Goal: Transaction & Acquisition: Purchase product/service

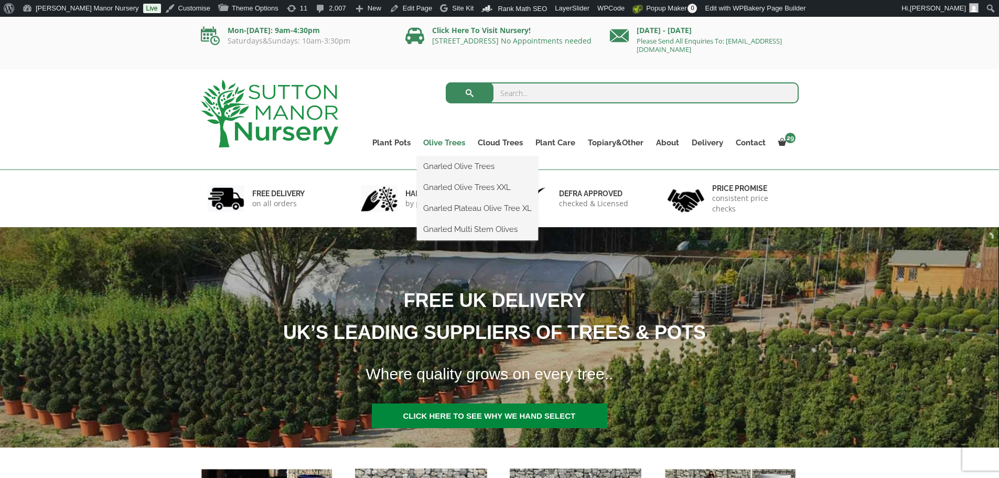
click at [442, 143] on link "Olive Trees" at bounding box center [444, 142] width 55 height 15
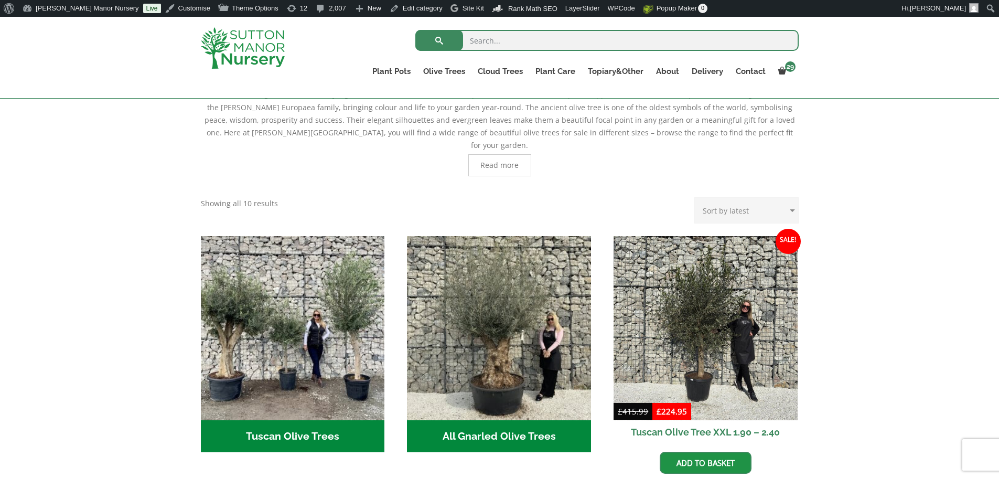
scroll to position [315, 0]
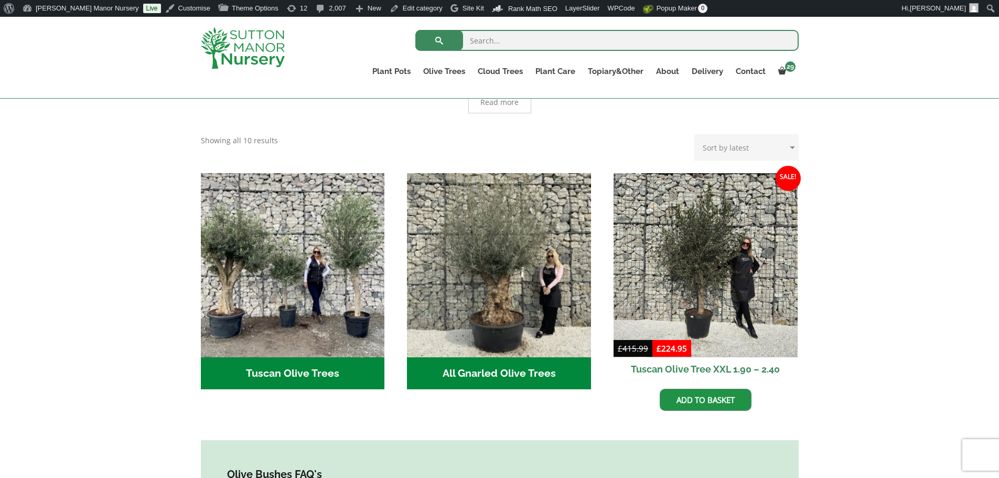
click at [937, 204] on div "Olive Trees for Sale Create a stunning Mediterranean-style garden with authenti…" at bounding box center [499, 474] width 999 height 958
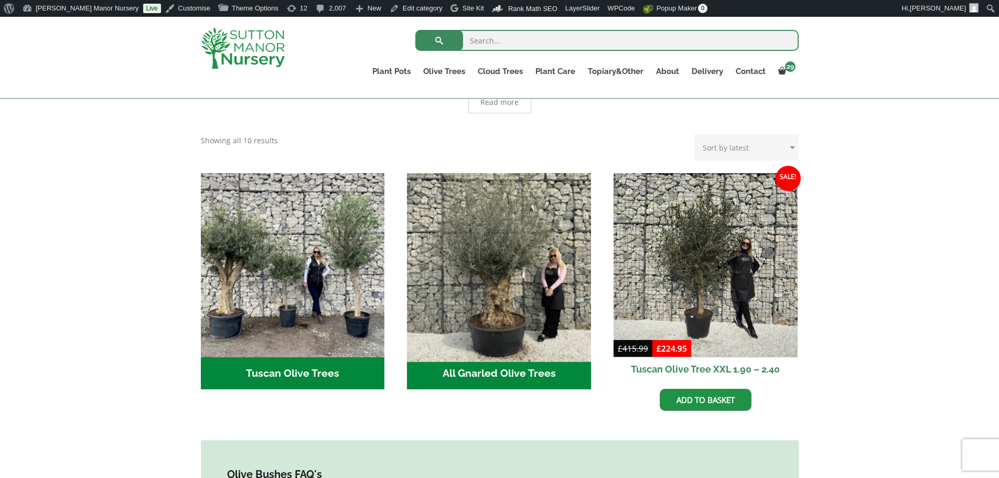
click at [524, 243] on img "Visit product category All Gnarled Olive Trees" at bounding box center [499, 264] width 193 height 193
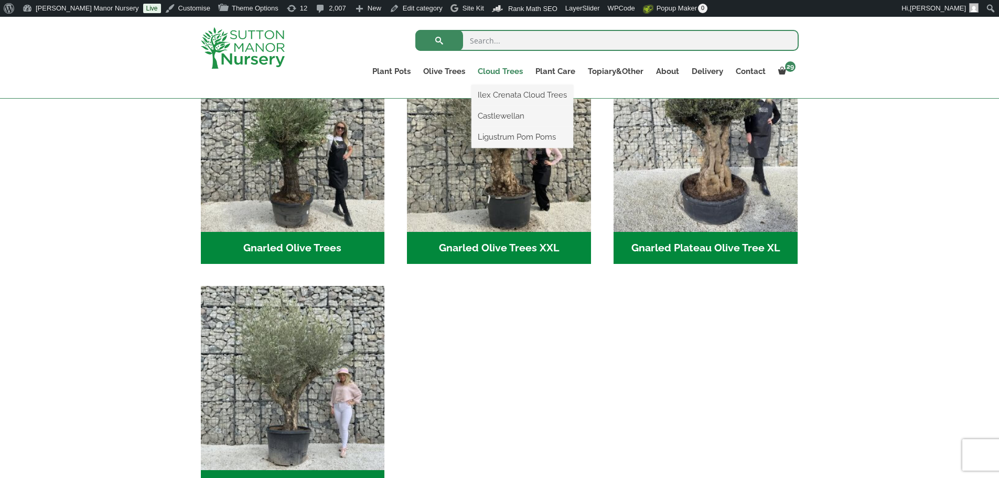
scroll to position [262, 0]
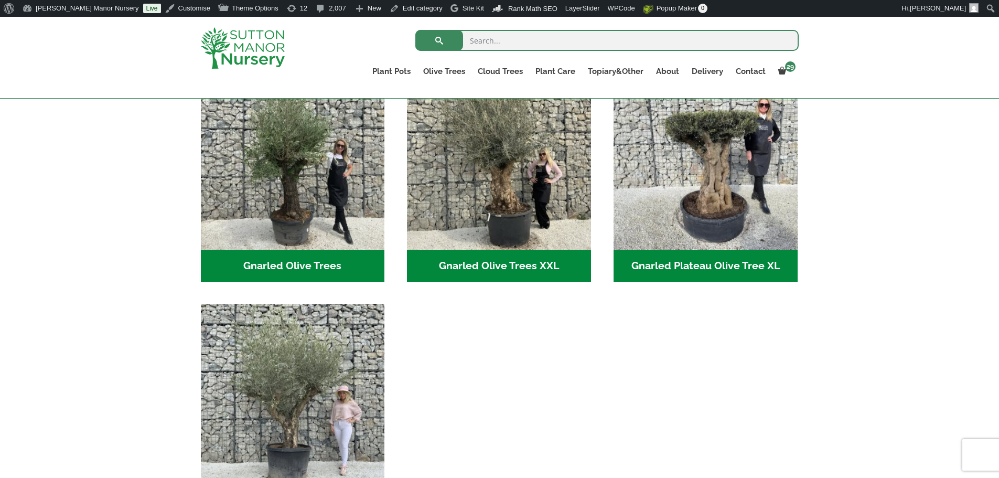
click at [519, 44] on input "search" at bounding box center [606, 40] width 383 height 21
click at [472, 40] on input "search" at bounding box center [606, 40] width 383 height 21
click at [543, 363] on ul "Gnarled Olive Trees (128) Gnarled Olive Trees XXL (60) Gnarled Plateau Olive Tr…" at bounding box center [500, 304] width 598 height 476
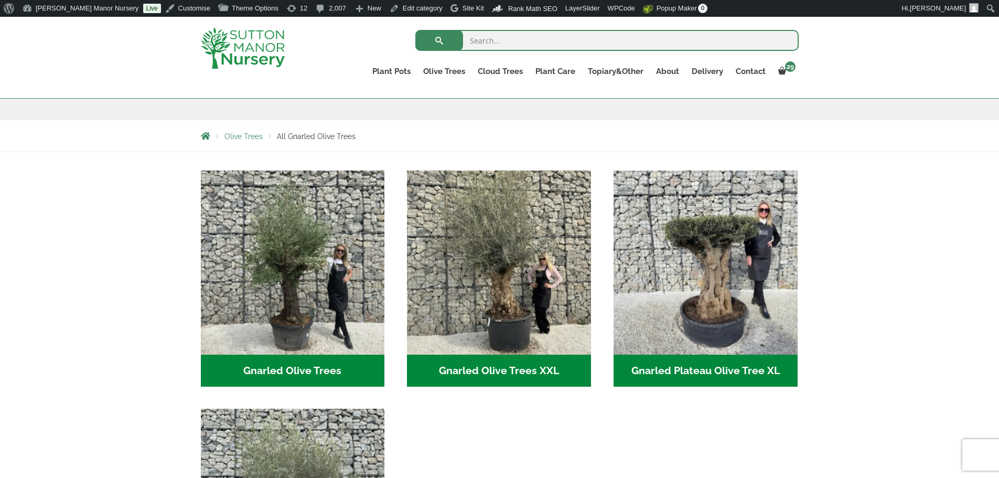
scroll to position [105, 0]
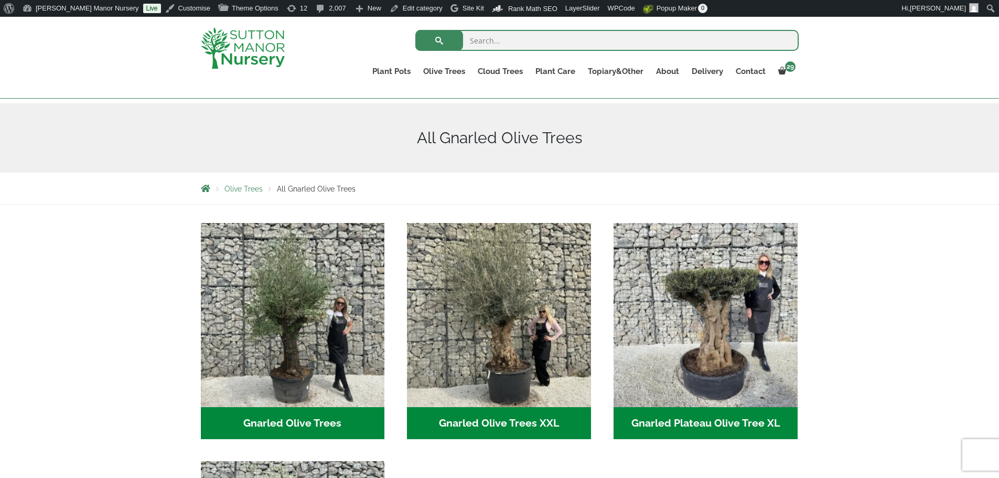
drag, startPoint x: 491, startPoint y: 39, endPoint x: 488, endPoint y: 31, distance: 7.8
click at [491, 39] on input "search" at bounding box center [606, 40] width 383 height 21
drag, startPoint x: 697, startPoint y: 55, endPoint x: 523, endPoint y: 29, distance: 175.0
click at [523, 29] on form "Search for:" at bounding box center [606, 42] width 383 height 31
click at [514, 43] on input "search" at bounding box center [606, 40] width 383 height 21
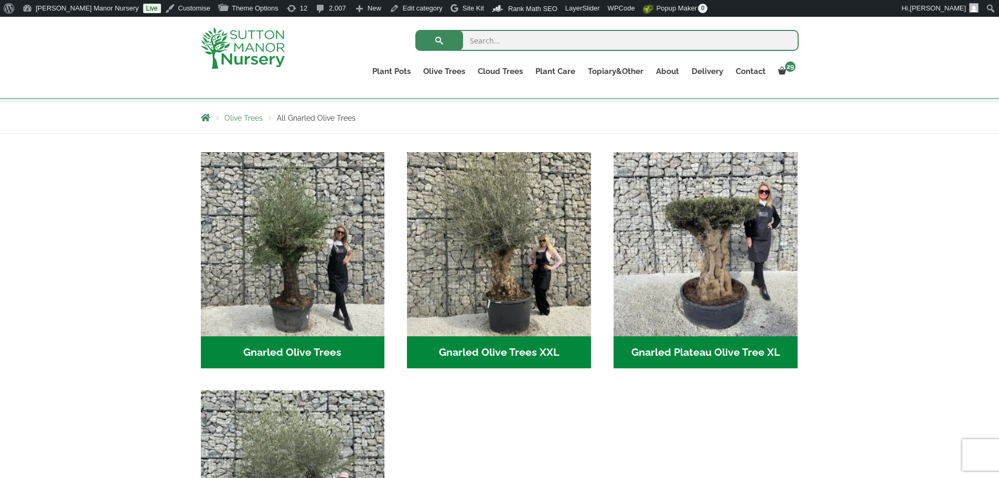
scroll to position [157, 0]
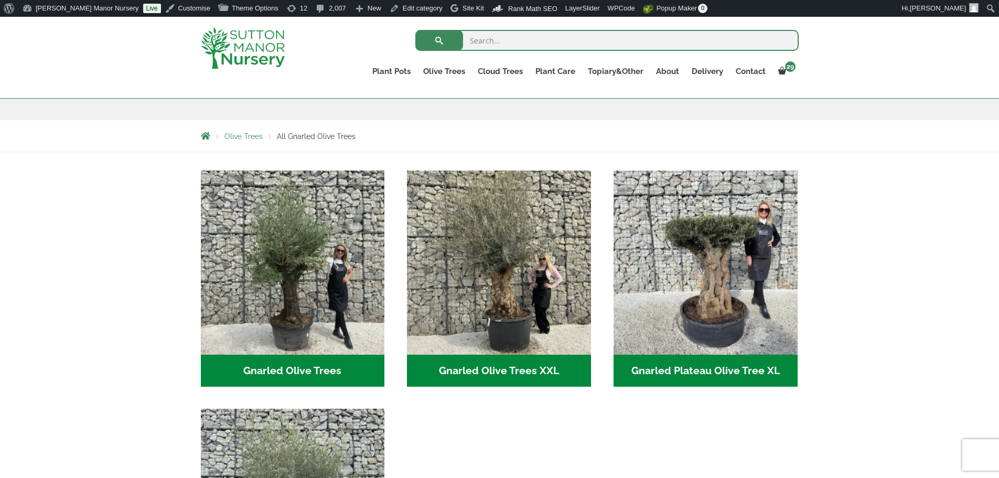
click at [252, 56] on img at bounding box center [243, 47] width 84 height 41
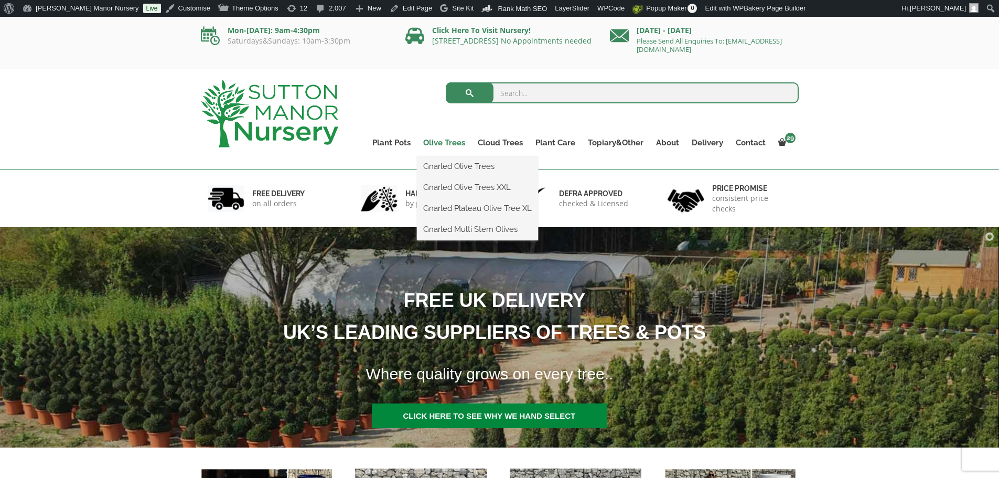
click at [445, 143] on link "Olive Trees" at bounding box center [444, 142] width 55 height 15
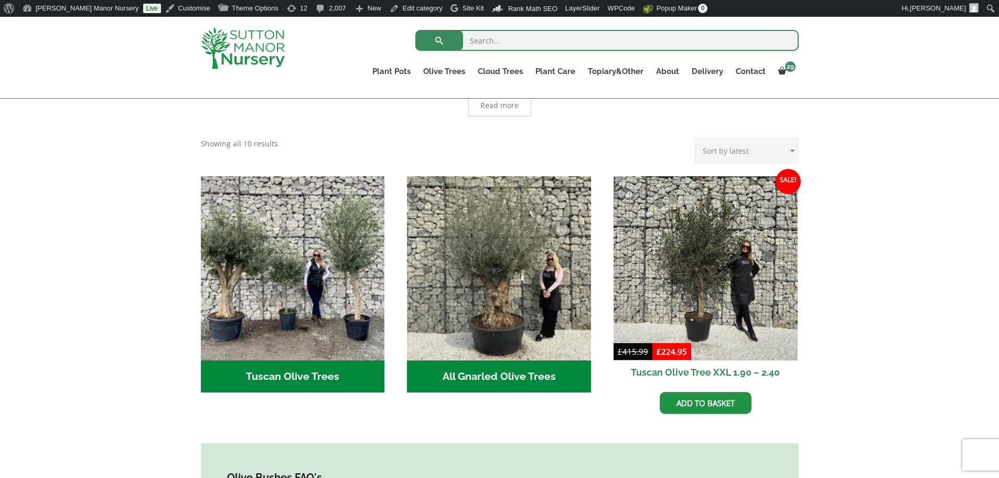
scroll to position [262, 0]
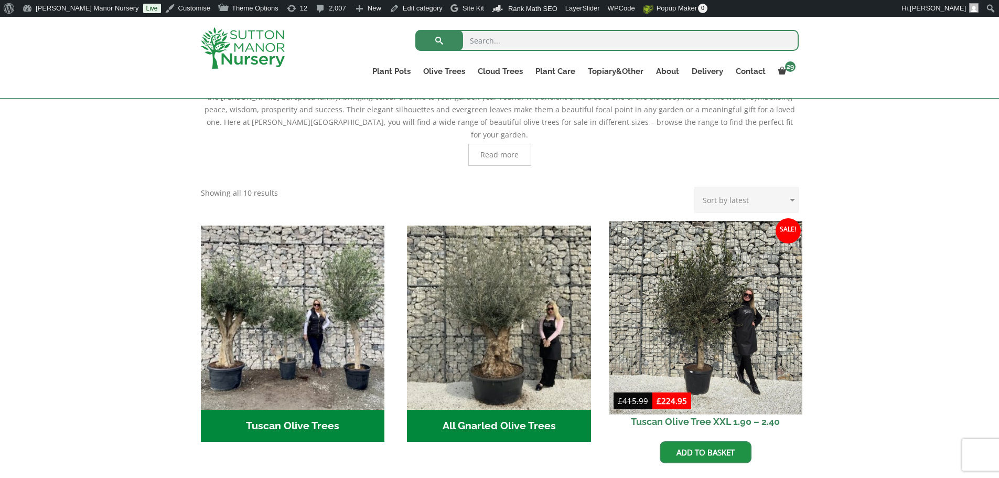
click at [698, 301] on img at bounding box center [705, 317] width 193 height 193
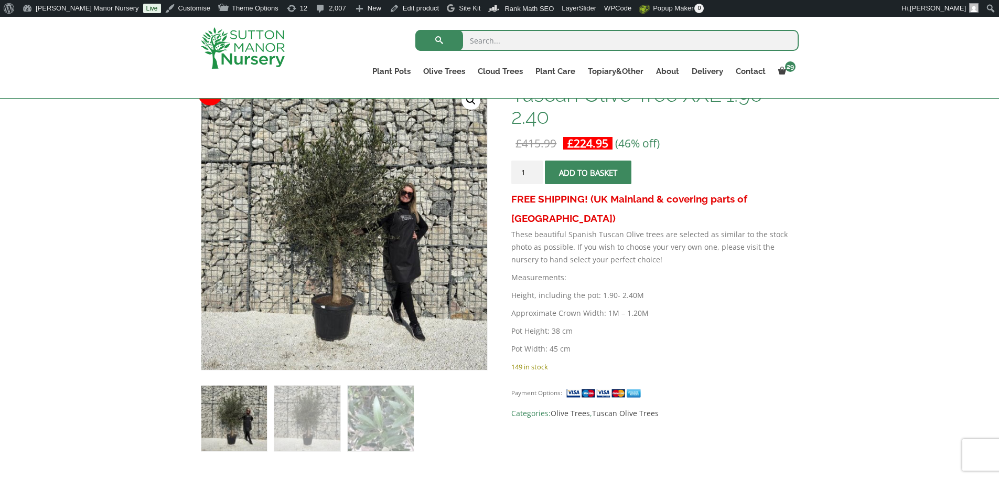
scroll to position [157, 0]
